Goal: Check status: Check status

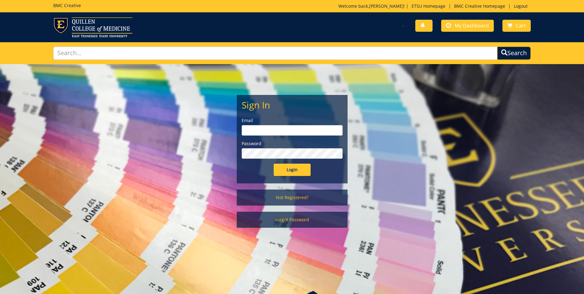
type input "morehouse@etsu.edu"
click at [303, 164] on input "Login" at bounding box center [292, 170] width 37 height 12
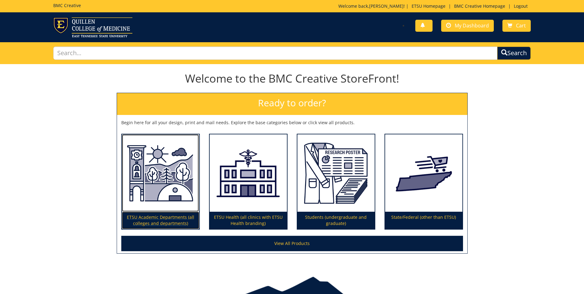
click at [181, 171] on img at bounding box center [160, 173] width 77 height 78
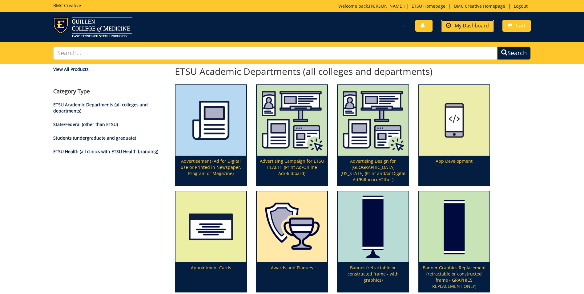
click at [482, 30] on link "My Dashboard" at bounding box center [467, 26] width 53 height 12
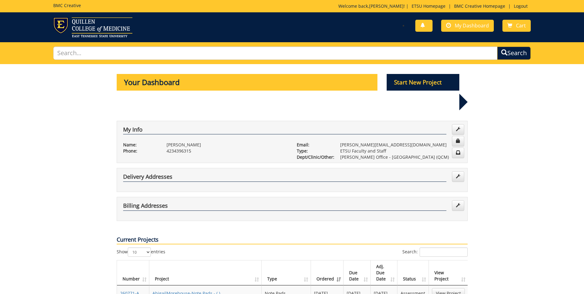
scroll to position [62, 0]
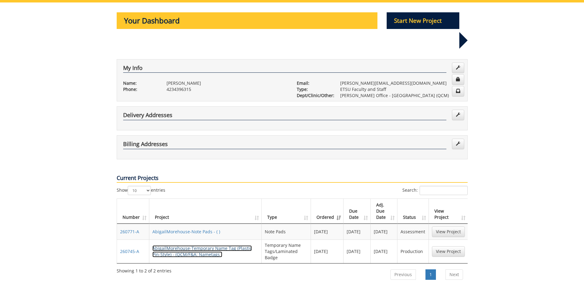
click at [209, 245] on link "AbigailMorehouse-Temporary Name Tag (Plastic Pin-Style) - (QCM/F&A: Nametags )" at bounding box center [201, 251] width 99 height 12
